Goal: Transaction & Acquisition: Purchase product/service

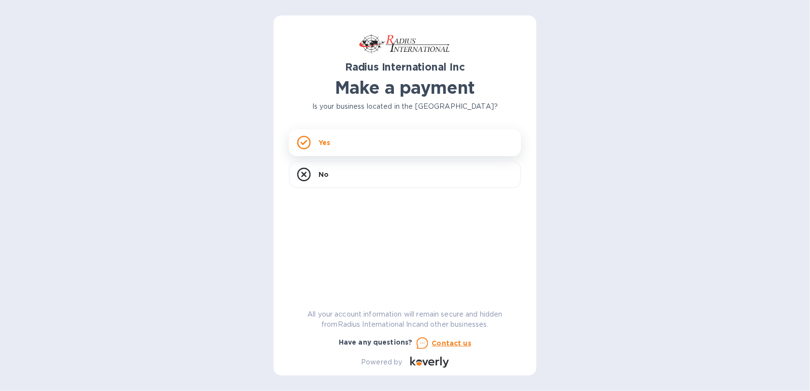
click at [373, 143] on div "Yes" at bounding box center [405, 142] width 232 height 27
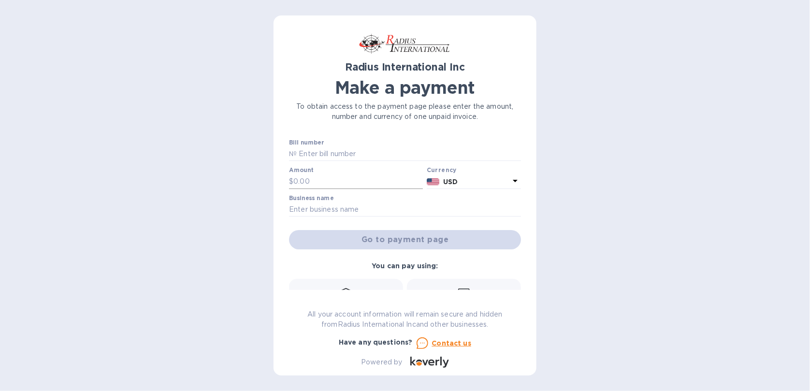
click at [384, 177] on input "text" at bounding box center [357, 181] width 129 height 14
drag, startPoint x: 378, startPoint y: 151, endPoint x: 376, endPoint y: 160, distance: 10.0
click at [378, 158] on input "text" at bounding box center [409, 154] width 224 height 14
type input "SAE00097810"
click at [331, 174] on input "text" at bounding box center [357, 181] width 129 height 14
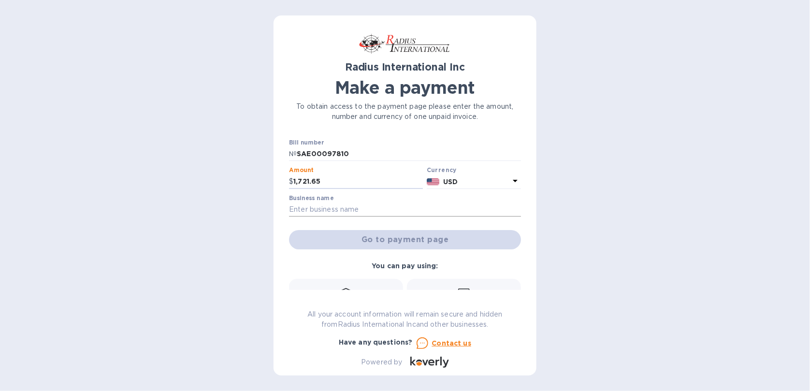
type input "1,721.65"
click at [361, 209] on input "text" at bounding box center [405, 209] width 232 height 14
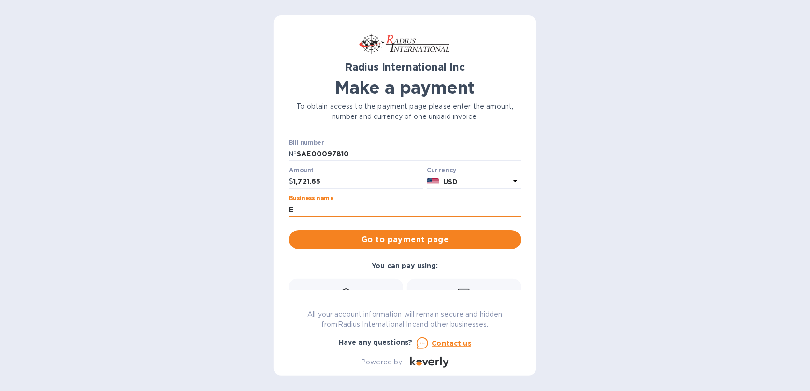
type input "[PERSON_NAME]"
click at [425, 242] on span "Go to payment page" at bounding box center [405, 240] width 216 height 12
